Goal: Task Accomplishment & Management: Complete application form

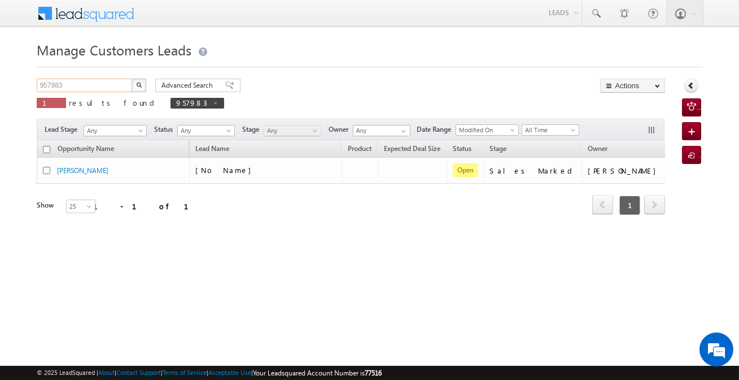
click at [106, 81] on input "957983" at bounding box center [85, 86] width 97 height 14
paste input "28829"
type input "928829"
click at [132, 79] on button "button" at bounding box center [139, 86] width 15 height 14
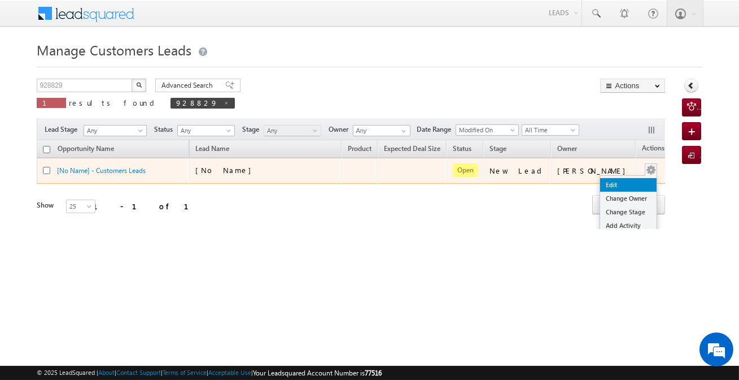
click at [610, 182] on link "Edit" at bounding box center [628, 185] width 56 height 14
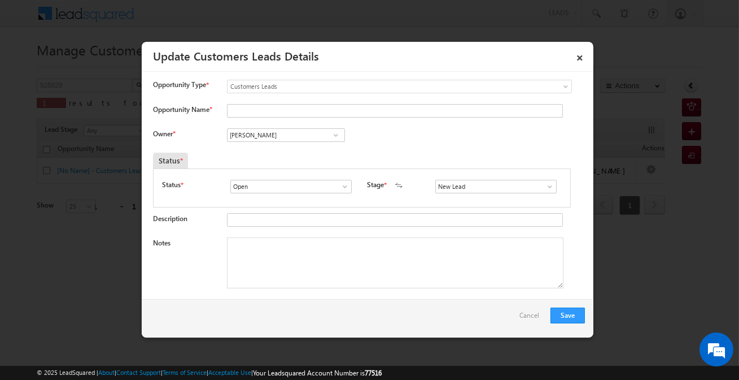
click at [374, 117] on div at bounding box center [392, 112] width 331 height 16
click at [374, 113] on input "Opportunity Name *" at bounding box center [395, 111] width 336 height 14
type input "Sa"
click at [346, 112] on input "Sa" at bounding box center [395, 111] width 336 height 14
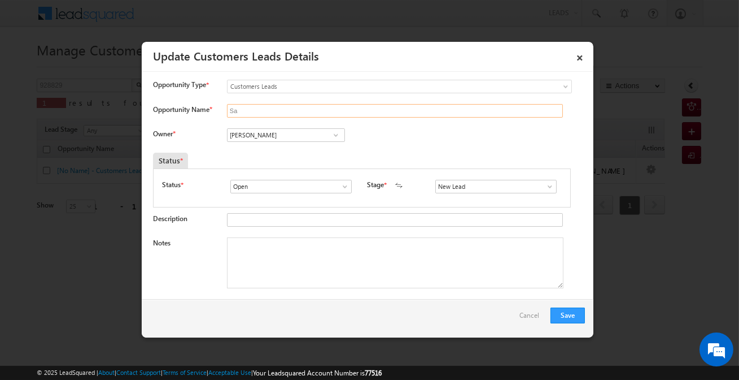
click at [346, 112] on input "Sa" at bounding box center [395, 111] width 336 height 14
type input "M"
type input "h"
paste input "HEMANT SONI"
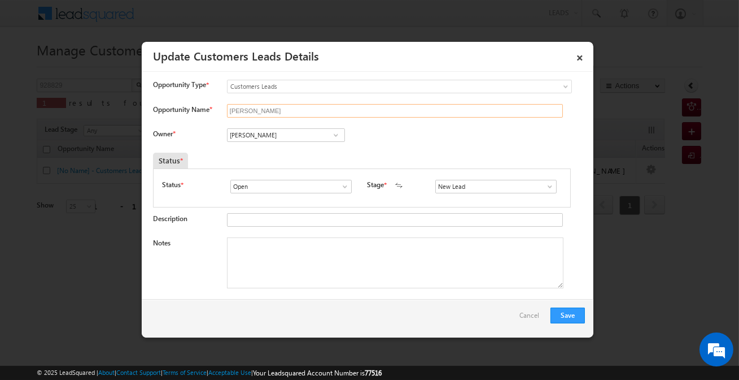
type input "HEMANT SONI"
click at [283, 136] on input "[PERSON_NAME]" at bounding box center [286, 135] width 118 height 14
paste input "Shivnarayan Dehariya"
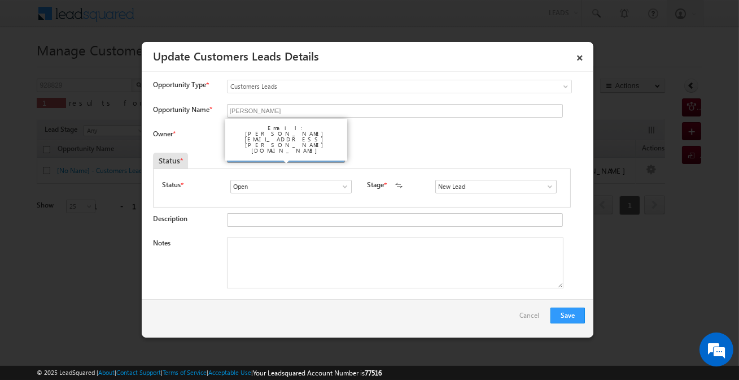
click at [290, 153] on span "shivnarayan.dehariya@sgrlimited.in" at bounding box center [283, 157] width 102 height 8
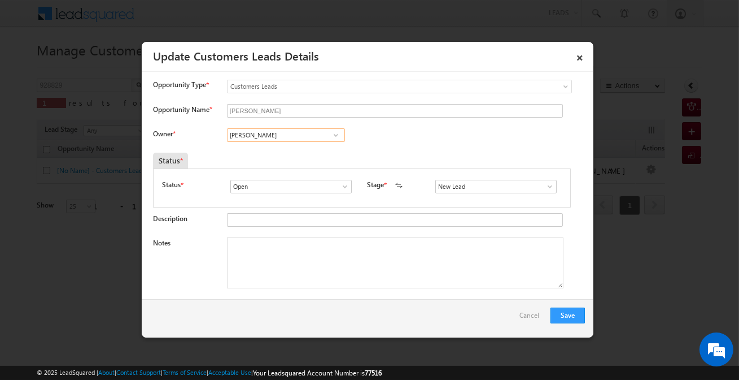
type input "Shivnarayan Dehariya"
click at [488, 185] on input "New Lead" at bounding box center [496, 187] width 121 height 14
click at [459, 203] on link "Sales Marked" at bounding box center [496, 199] width 121 height 13
type input "Sales Marked"
drag, startPoint x: 324, startPoint y: 273, endPoint x: 88, endPoint y: 114, distance: 284.8
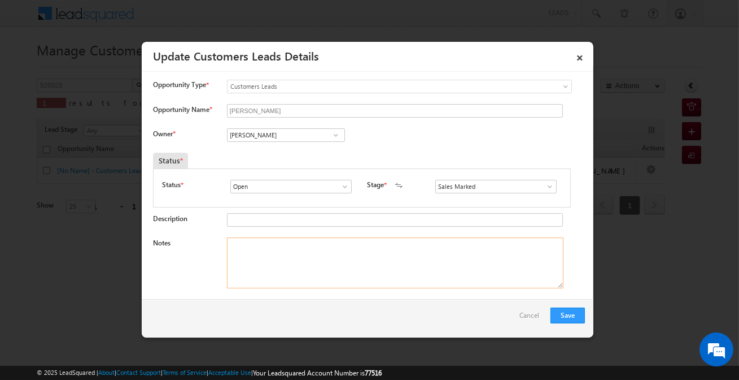
click at [324, 273] on textarea "Notes" at bounding box center [395, 262] width 337 height 51
paste textarea "HEMANT SONI / Construction / 7 lakh / Salaried person income 15k + 20 by shop s…"
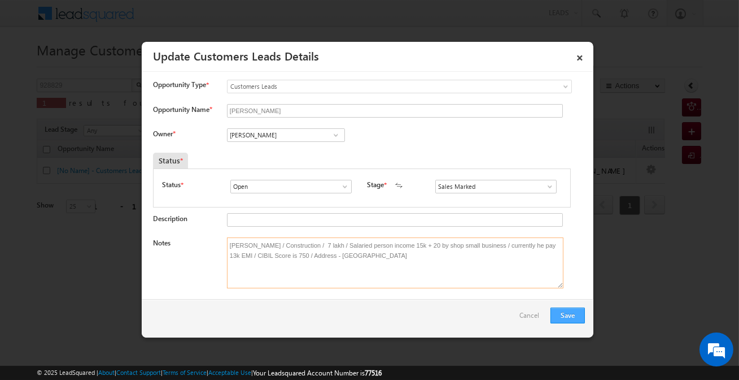
type textarea "HEMANT SONI / Construction / 7 lakh / Salaried person income 15k + 20 by shop s…"
click at [570, 310] on button "Save" at bounding box center [568, 315] width 34 height 16
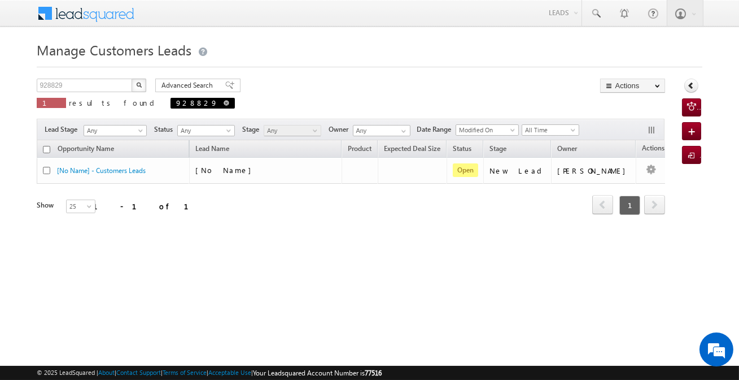
click at [224, 104] on span at bounding box center [227, 103] width 6 height 6
type input "Search Customers Leads"
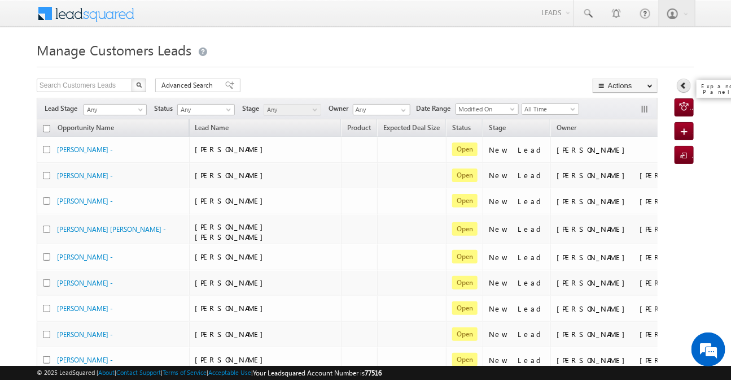
click at [684, 89] on icon at bounding box center [684, 85] width 8 height 8
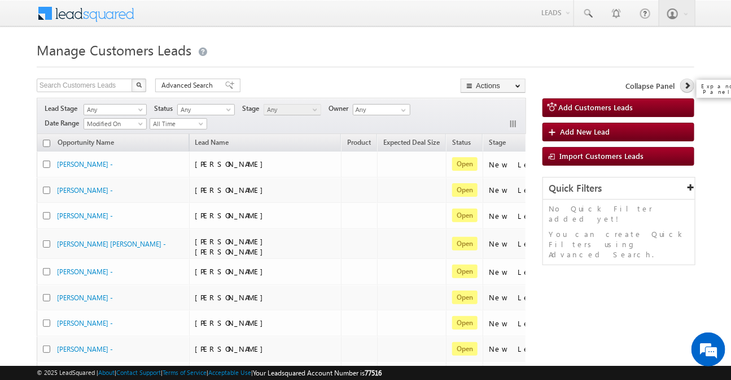
click at [684, 89] on icon at bounding box center [688, 85] width 8 height 8
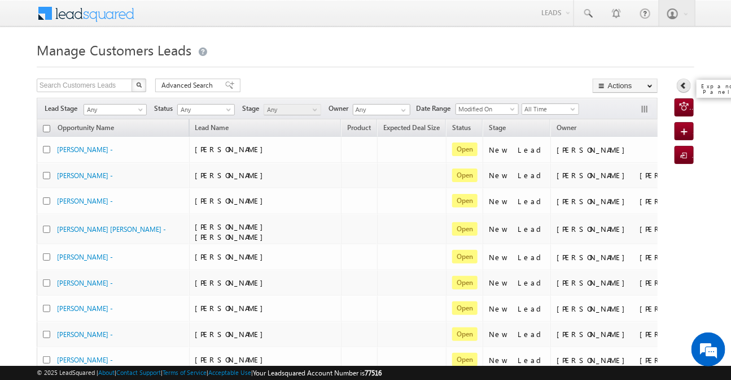
click at [684, 89] on icon at bounding box center [684, 85] width 8 height 8
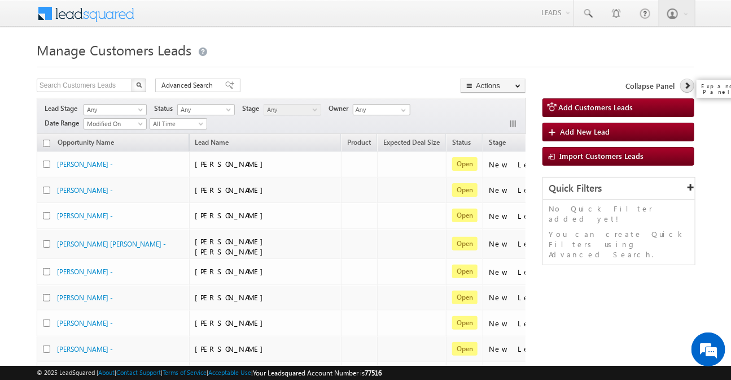
click at [684, 89] on icon at bounding box center [688, 85] width 8 height 8
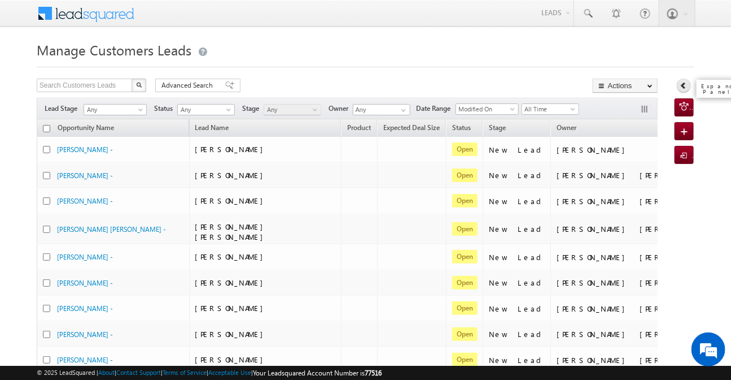
click at [684, 89] on icon at bounding box center [684, 85] width 8 height 8
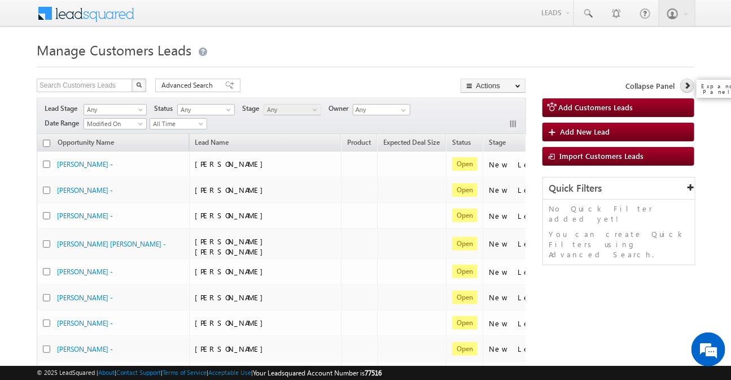
click at [684, 89] on icon at bounding box center [688, 85] width 8 height 8
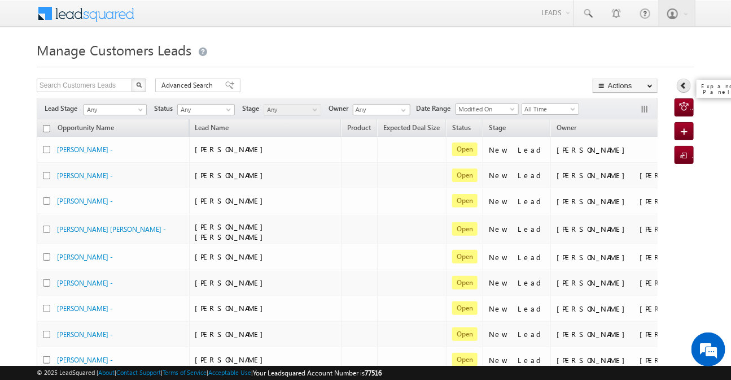
click at [687, 84] on icon at bounding box center [684, 85] width 8 height 8
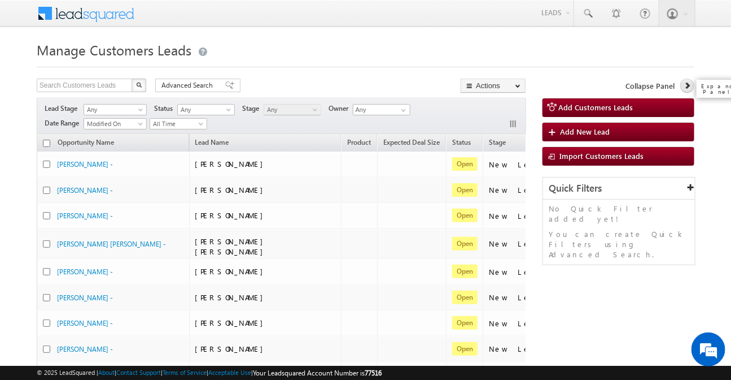
click at [687, 84] on icon at bounding box center [688, 85] width 8 height 8
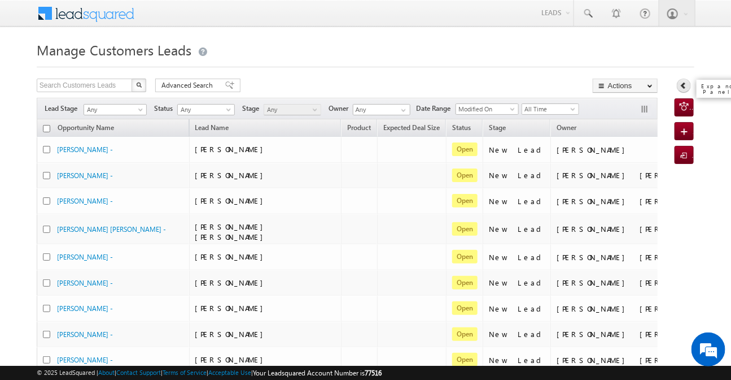
click at [682, 86] on icon at bounding box center [684, 85] width 8 height 8
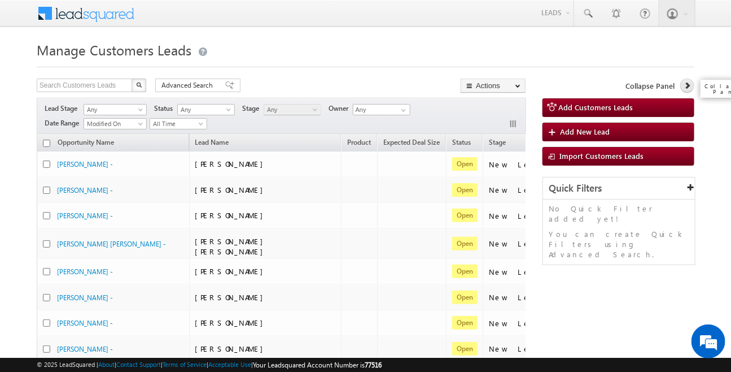
click at [687, 85] on icon at bounding box center [688, 85] width 8 height 8
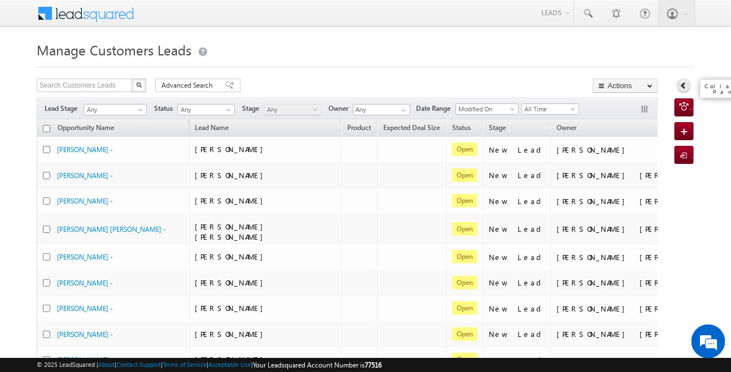
click at [687, 85] on icon at bounding box center [684, 85] width 8 height 8
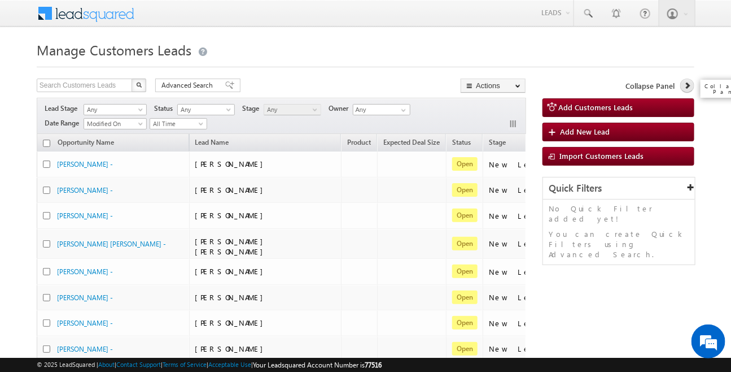
click at [687, 85] on icon at bounding box center [688, 85] width 8 height 8
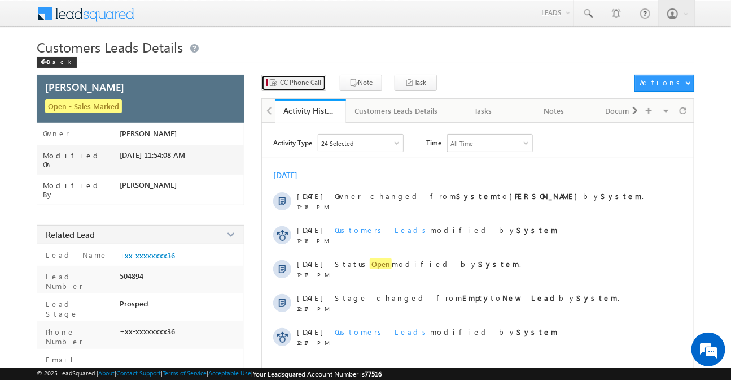
click at [300, 89] on button "CC Phone Call" at bounding box center [294, 83] width 65 height 16
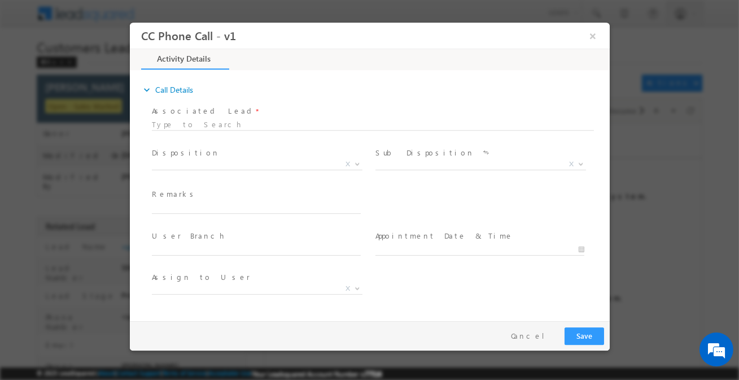
click at [249, 156] on span "Disposition *" at bounding box center [255, 153] width 208 height 12
click at [250, 163] on span "X" at bounding box center [256, 164] width 211 height 11
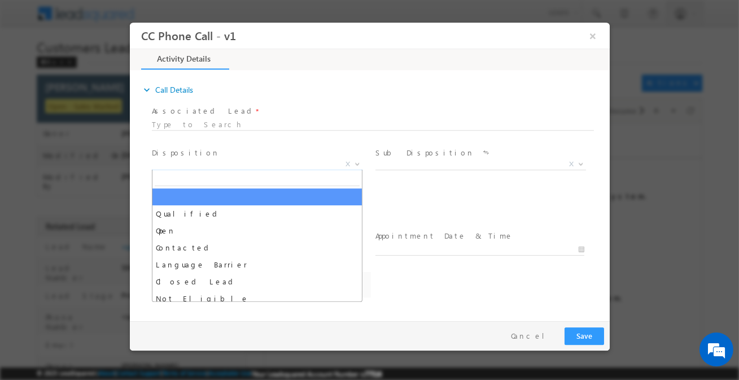
select select "Rose.Shyse+sgrl@leadsquared.com"
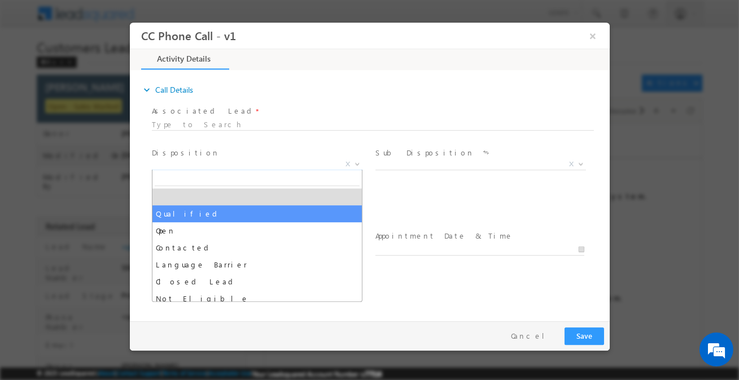
drag, startPoint x: 251, startPoint y: 212, endPoint x: 428, endPoint y: 178, distance: 180.5
select select "Qualified"
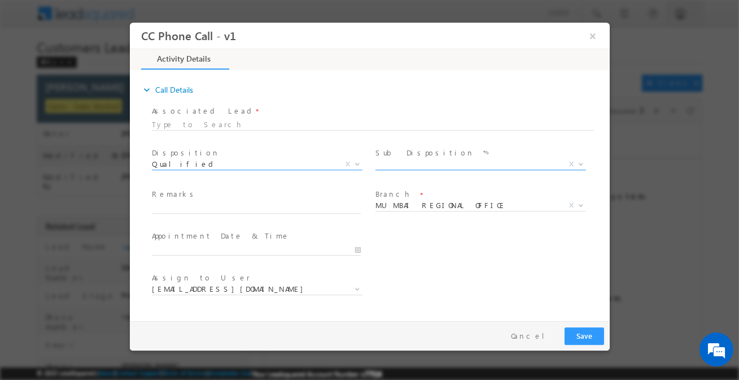
click at [437, 168] on span "X" at bounding box center [480, 164] width 211 height 11
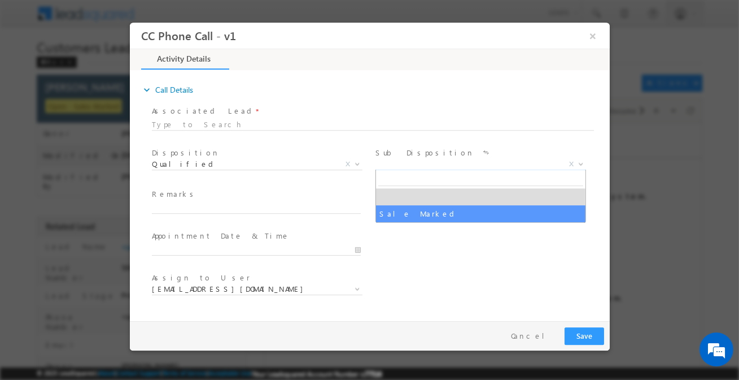
select select "Sale Marked"
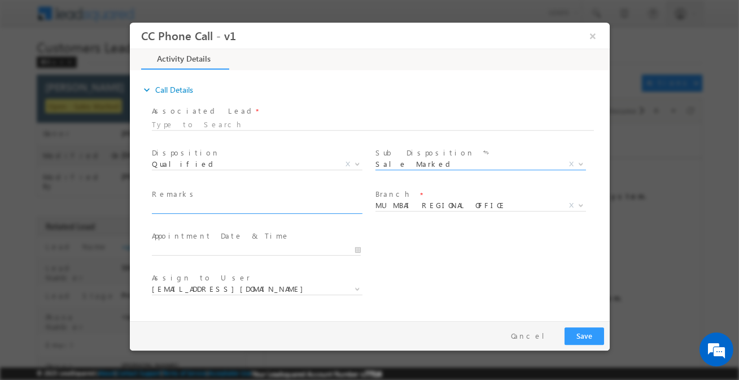
drag, startPoint x: 308, startPoint y: 204, endPoint x: 375, endPoint y: 213, distance: 67.2
click at [308, 204] on input "text" at bounding box center [255, 207] width 209 height 11
paste input "HEMANT SONI / Construction / 7 lakh / Salaried person income 15k + 20 by shop s…"
type input "HEMANT SONI / Construction / 7 lakh / Salaried person income 15k + 20 by shop s…"
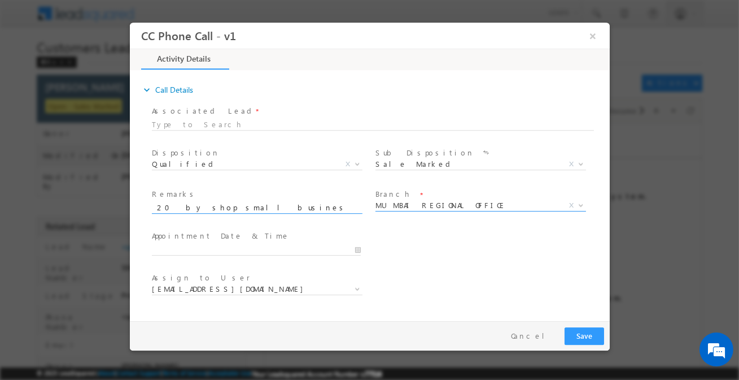
scroll to position [0, 0]
click at [430, 208] on span "MUMBAI REGIONAL OFFICE" at bounding box center [467, 205] width 184 height 10
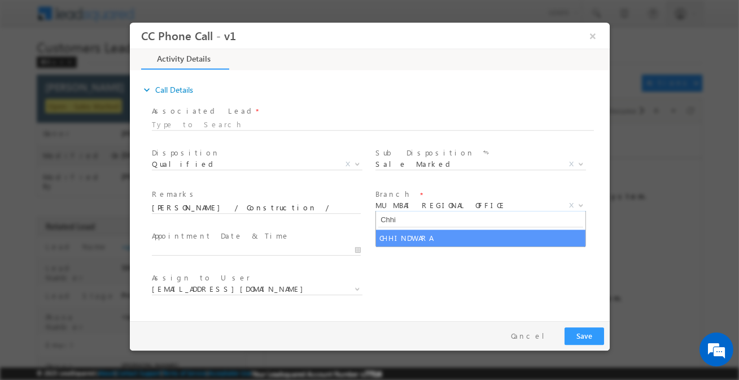
type input "Chhin"
select select "CHHINDWARA"
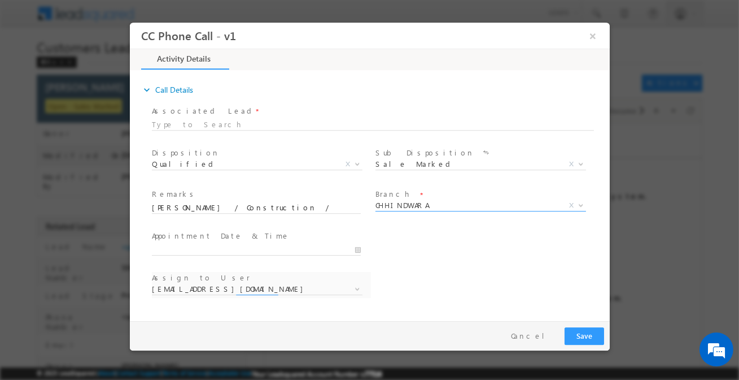
select select "deepak.pn@sgrlimited.in"
click at [577, 334] on button "Save" at bounding box center [584, 336] width 40 height 18
